Goal: Task Accomplishment & Management: Complete application form

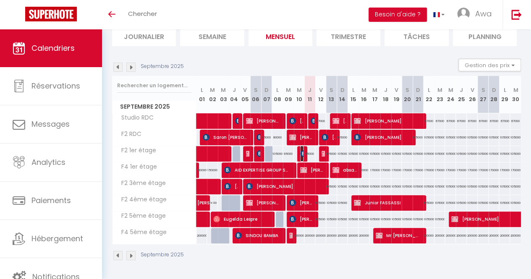
click at [300, 150] on img at bounding box center [303, 153] width 7 height 7
select select "KO"
select select "0"
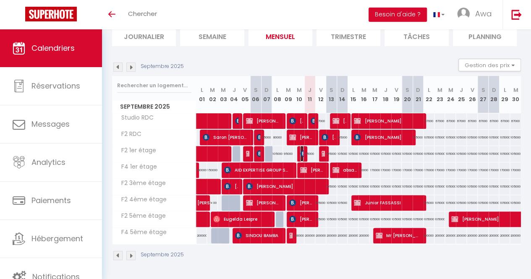
select select "1"
select select
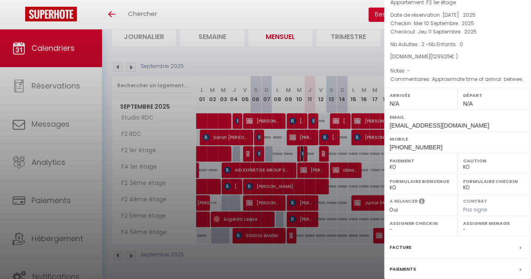
scroll to position [85, 0]
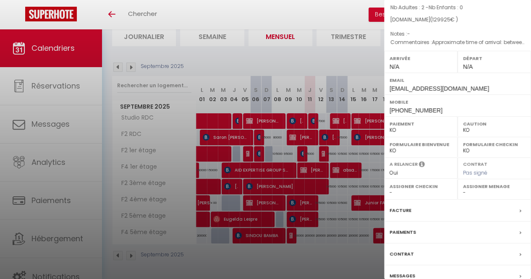
click at [424, 200] on div "Facture" at bounding box center [457, 211] width 147 height 22
select select
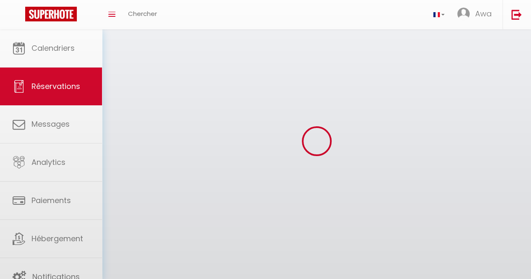
select select
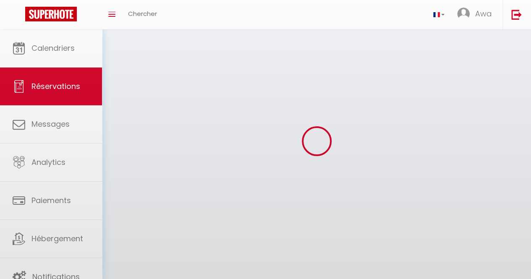
select select
checkbox input "false"
select select
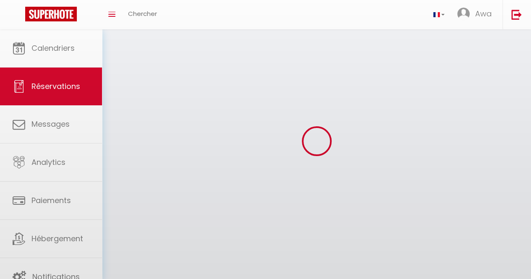
select select
checkbox input "false"
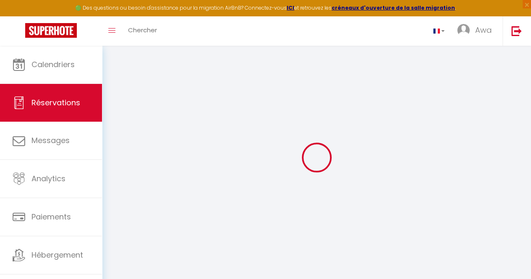
select select
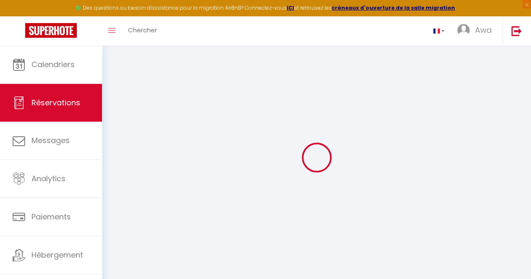
select select
checkbox input "false"
select select
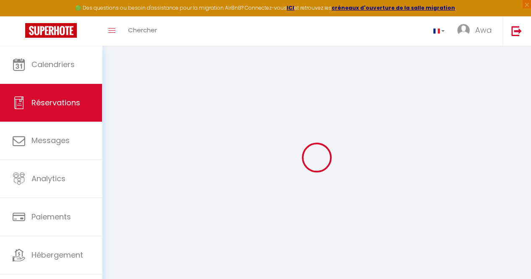
select select
checkbox input "false"
select select
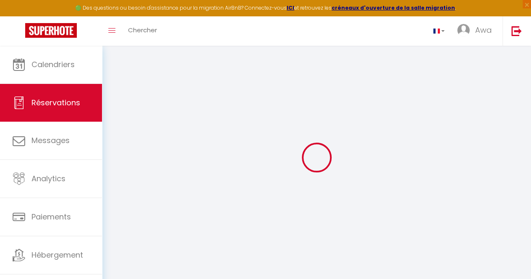
type input "Mr [PERSON_NAME]"
type input "Ka"
type input "[EMAIL_ADDRESS][DOMAIN_NAME]"
type input "[PHONE_NUMBER]"
type input "mariste"
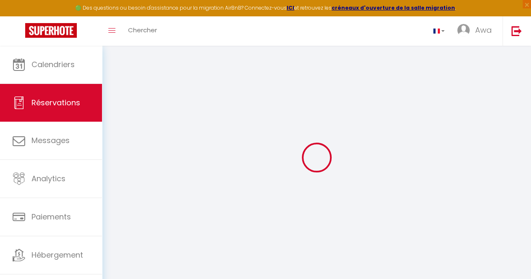
type input "dkar"
select select "SN"
type input "10000"
type input "23026"
select select "29105"
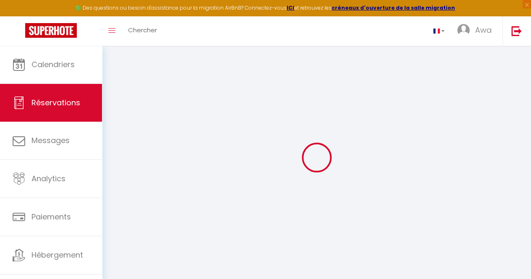
select select "1"
select select
type input "2"
select select "10"
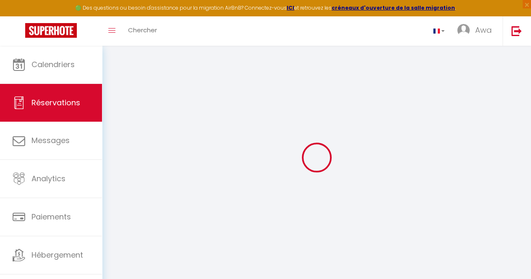
select select
type input "95000"
checkbox input "false"
select select "2"
type input "0"
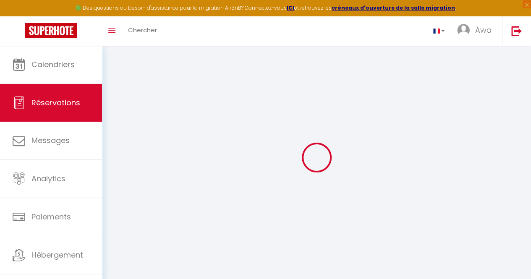
type input "0"
select select
select select "14"
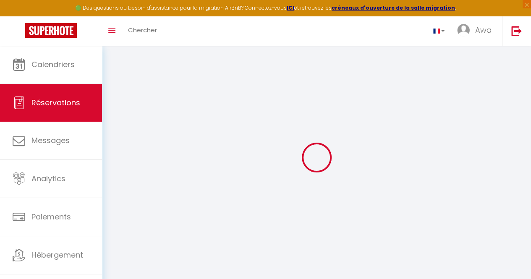
checkbox input "false"
select select
checkbox input "false"
select select
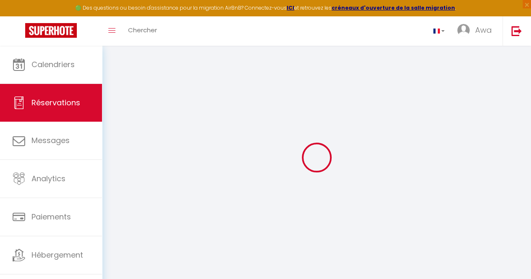
select select
checkbox input "false"
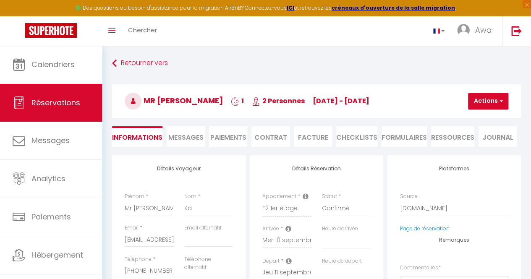
select select
checkbox input "false"
type textarea "Approximate time of arrival: between 12:00 and 13:00"
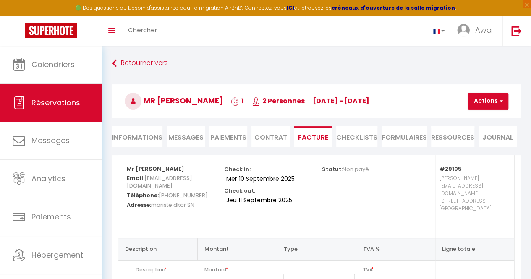
type input "22925"
type input "2000"
select select
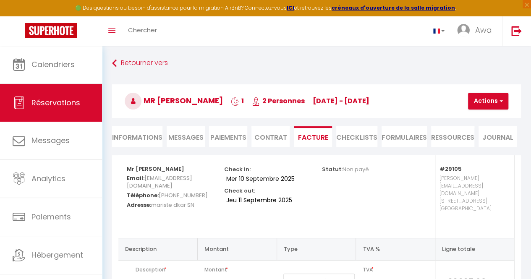
select select
click at [141, 134] on li "Informations" at bounding box center [137, 136] width 50 height 21
select select
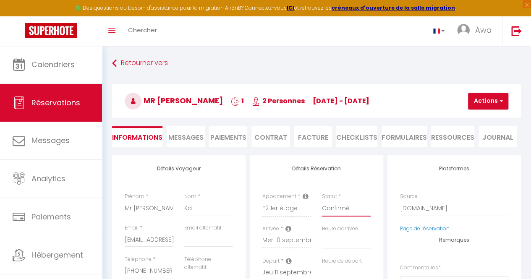
click at [356, 202] on select "Confirmé Non Confirmé [PERSON_NAME] par le voyageur No Show Request" at bounding box center [346, 209] width 49 height 16
select select "0"
click at [322, 201] on select "Confirmé Non Confirmé [PERSON_NAME] par le voyageur No Show Request" at bounding box center [346, 209] width 49 height 16
select select
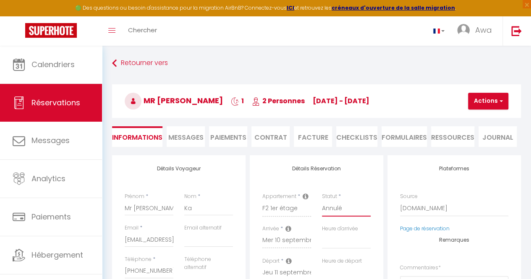
checkbox input "false"
click at [364, 207] on select "Confirmé Non Confirmé [PERSON_NAME] par le voyageur No Show Request" at bounding box center [346, 209] width 49 height 16
select select "3"
click at [322, 201] on select "Confirmé Non Confirmé [PERSON_NAME] par le voyageur No Show Request" at bounding box center [346, 209] width 49 height 16
select select
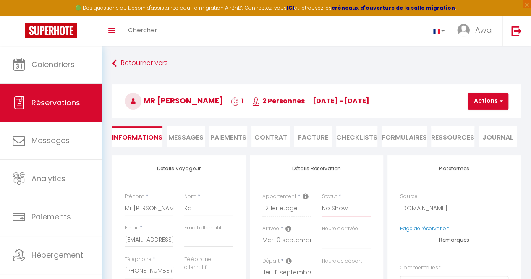
select select
checkbox input "false"
click at [492, 103] on button "Actions" at bounding box center [488, 101] width 40 height 17
click at [494, 121] on link "Enregistrer" at bounding box center [495, 119] width 66 height 11
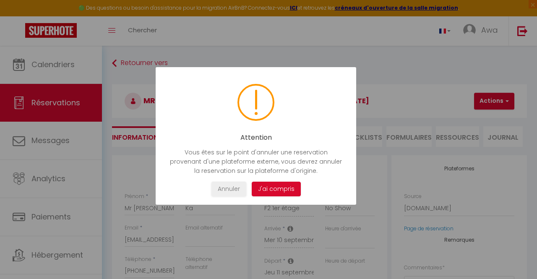
click at [283, 195] on button "J'ai compris" at bounding box center [276, 189] width 49 height 15
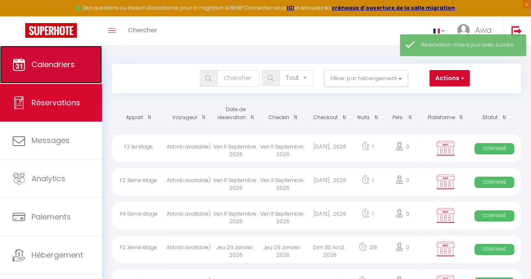
click at [57, 69] on span "Calendriers" at bounding box center [52, 64] width 43 height 10
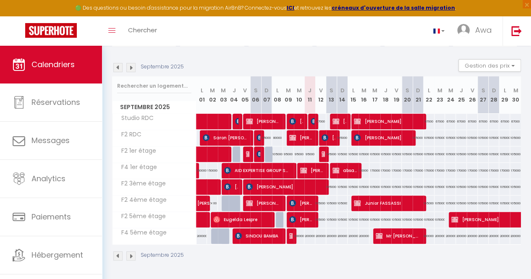
scroll to position [78, 0]
